Goal: Information Seeking & Learning: Learn about a topic

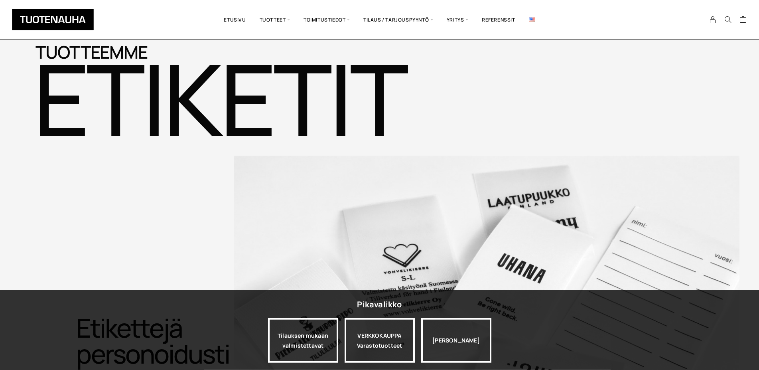
scroll to position [773, 0]
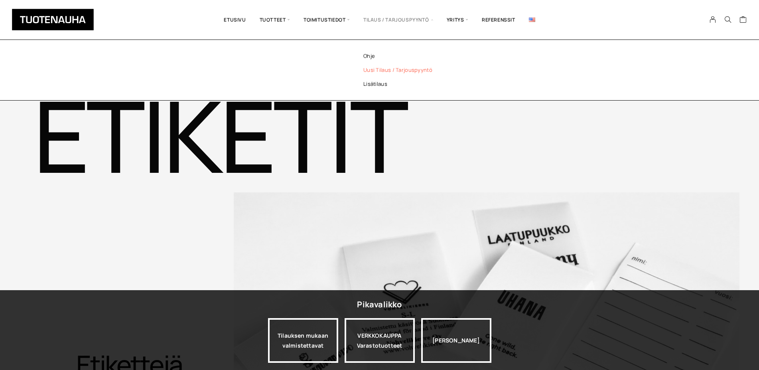
click at [386, 68] on link "Uusi tilaus / tarjouspyyntö" at bounding box center [409, 70] width 116 height 14
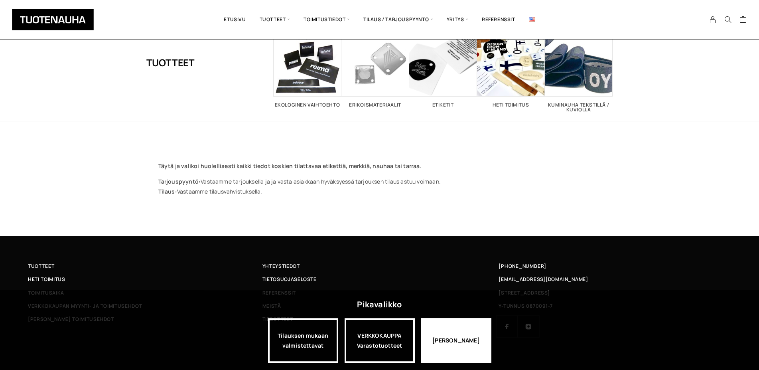
scroll to position [41, 0]
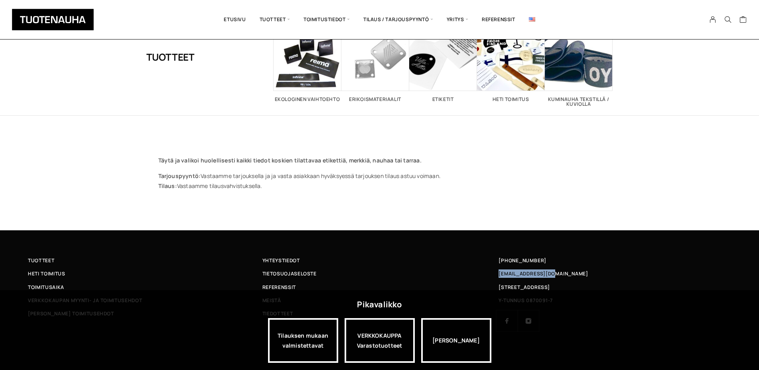
drag, startPoint x: 562, startPoint y: 272, endPoint x: 497, endPoint y: 274, distance: 65.4
click at [497, 274] on div "[EMAIL_ADDRESS][DOMAIN_NAME]" at bounding box center [614, 273] width 235 height 8
copy span "[EMAIL_ADDRESS][DOMAIN_NAME]"
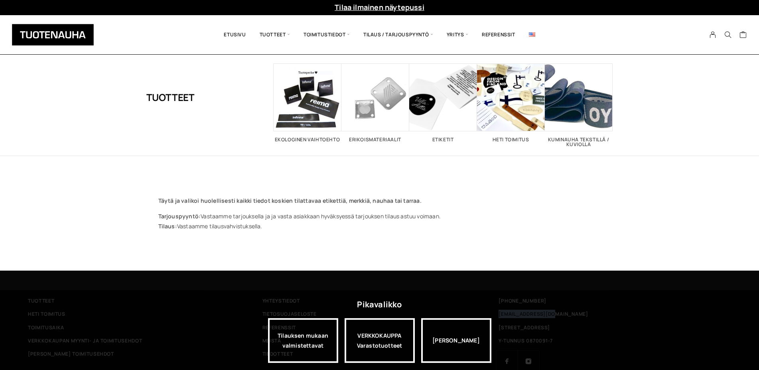
scroll to position [0, 0]
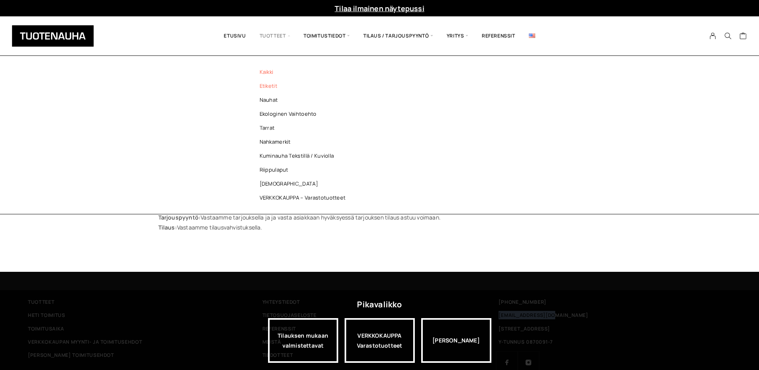
click at [265, 83] on link "Etiketit" at bounding box center [305, 86] width 116 height 14
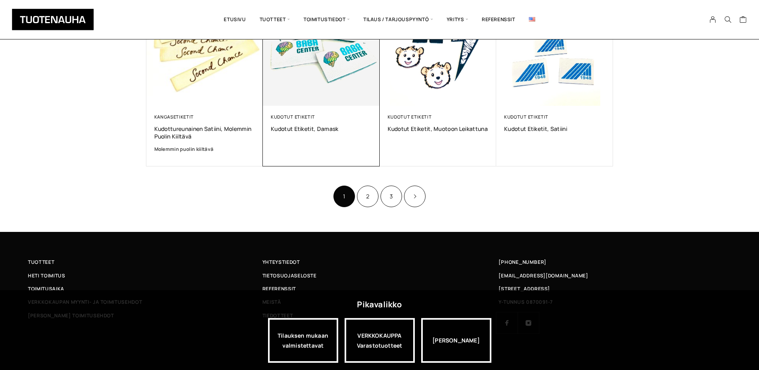
scroll to position [530, 0]
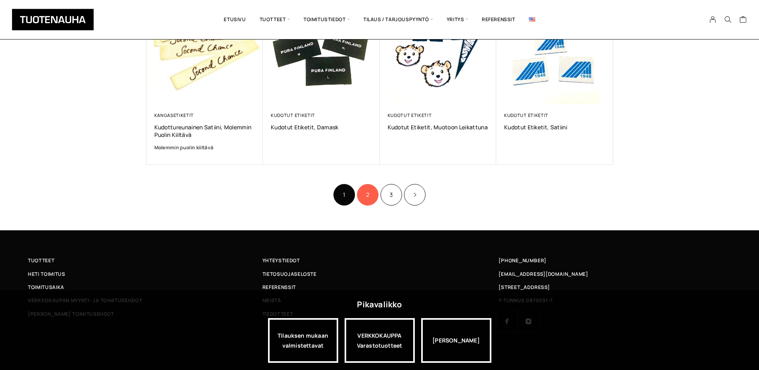
click at [365, 195] on link "2" at bounding box center [368, 195] width 22 height 22
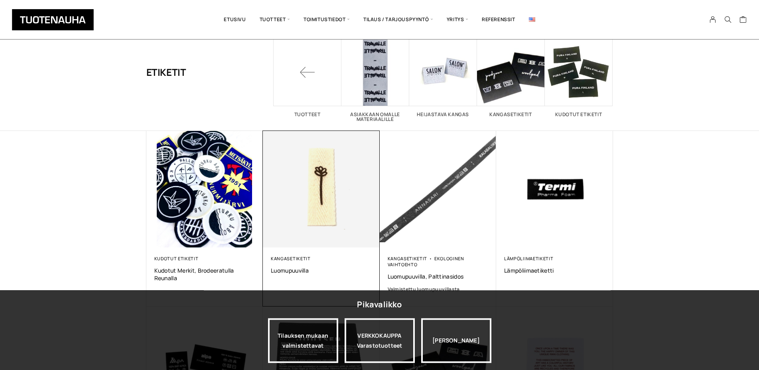
scroll to position [81, 0]
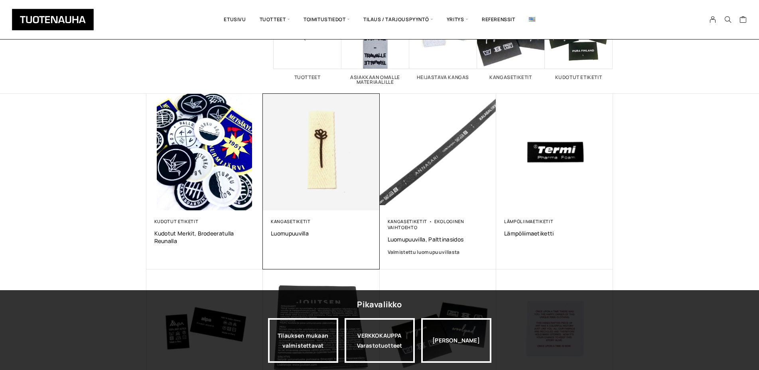
click at [317, 153] on img at bounding box center [321, 152] width 122 height 122
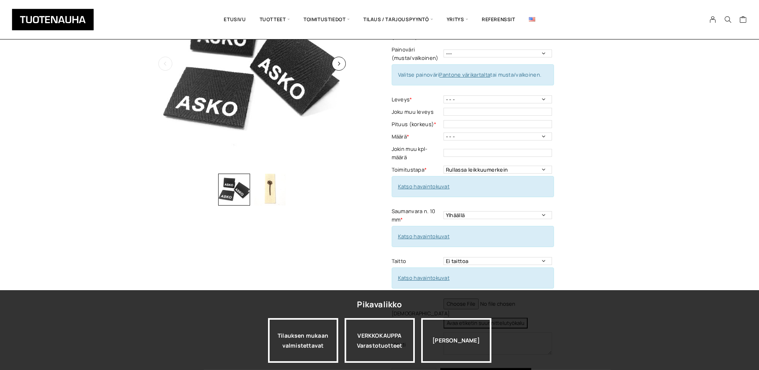
scroll to position [122, 0]
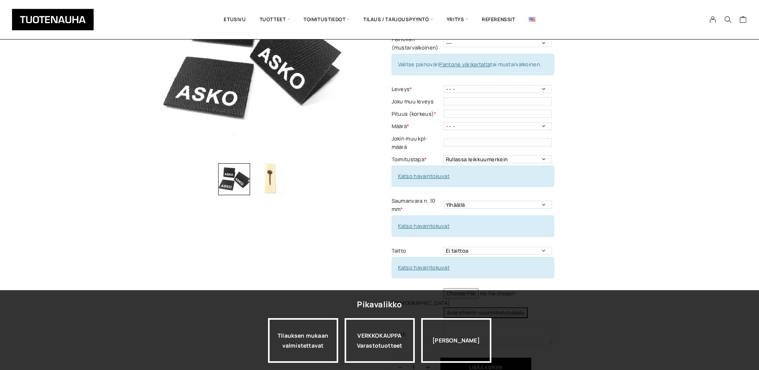
click at [264, 172] on img "button" at bounding box center [270, 179] width 32 height 32
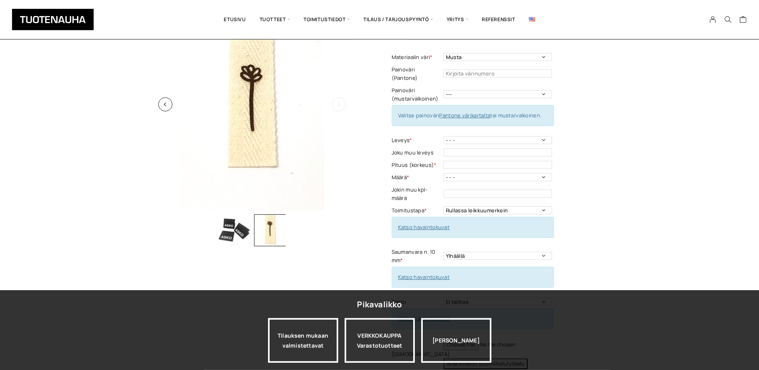
scroll to position [0, 0]
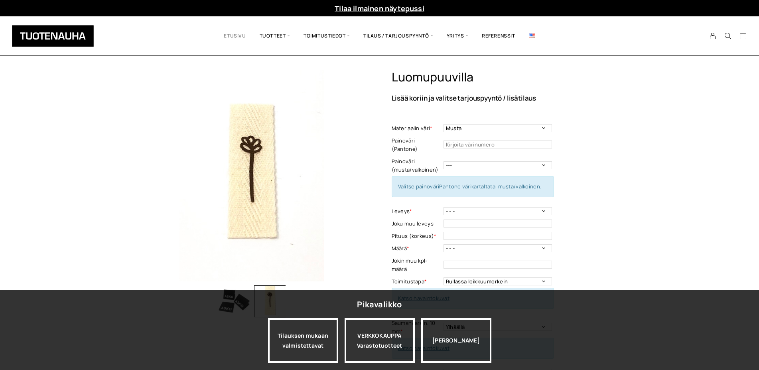
click at [237, 34] on link "Etusivu" at bounding box center [234, 35] width 35 height 27
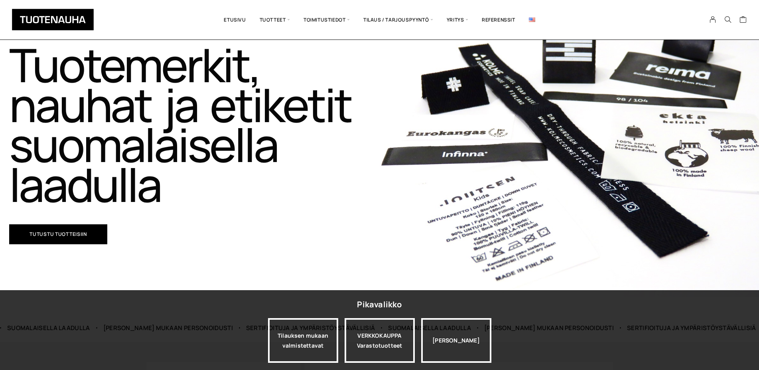
scroll to position [122, 0]
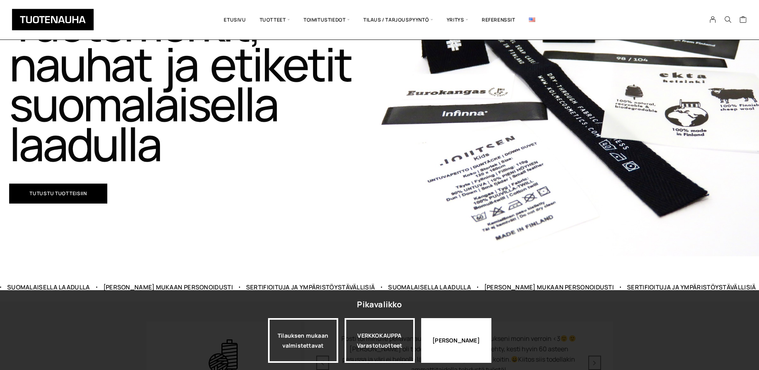
click at [452, 336] on div "[PERSON_NAME]" at bounding box center [456, 340] width 70 height 45
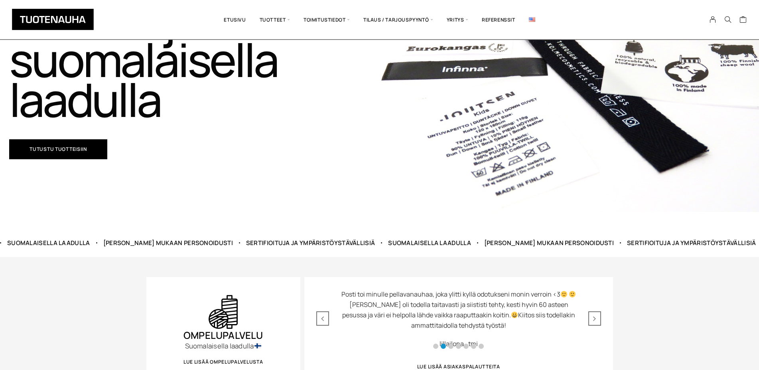
scroll to position [203, 0]
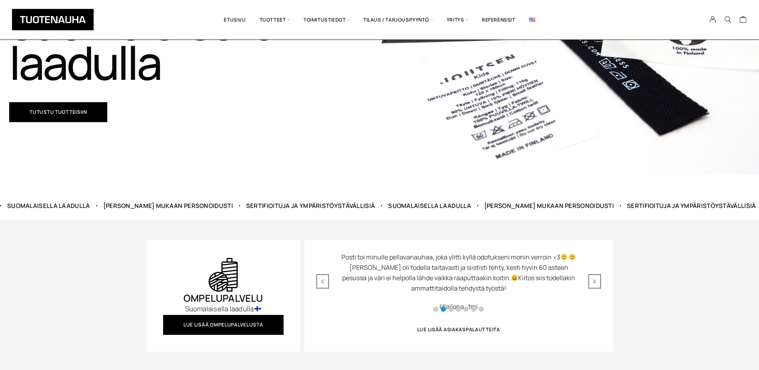
click at [219, 315] on div "Lue lisää ompelupalvelusta" at bounding box center [223, 325] width 120 height 20
click at [220, 325] on span "Lue lisää ompelupalvelusta" at bounding box center [223, 324] width 80 height 5
